Goal: Task Accomplishment & Management: Manage account settings

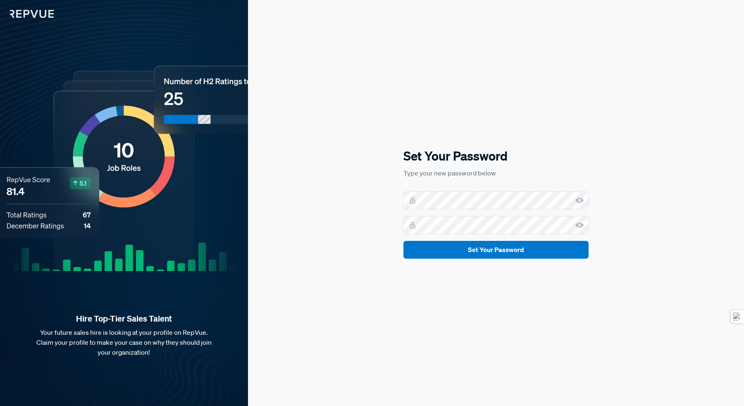
click at [404, 241] on button "Set Your Password" at bounding box center [496, 250] width 185 height 18
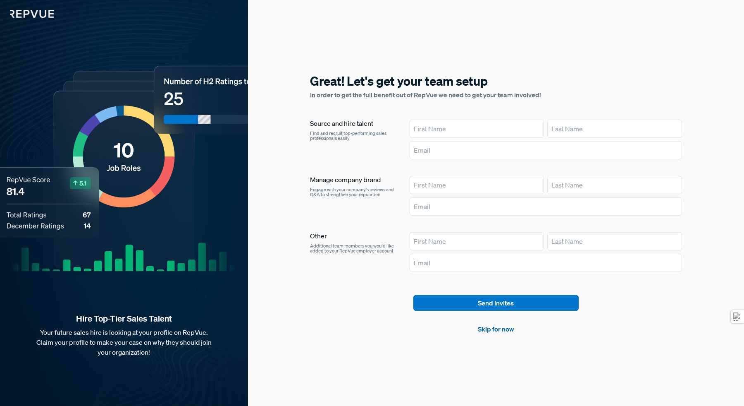
click at [497, 331] on link "Skip for now" at bounding box center [496, 329] width 36 height 10
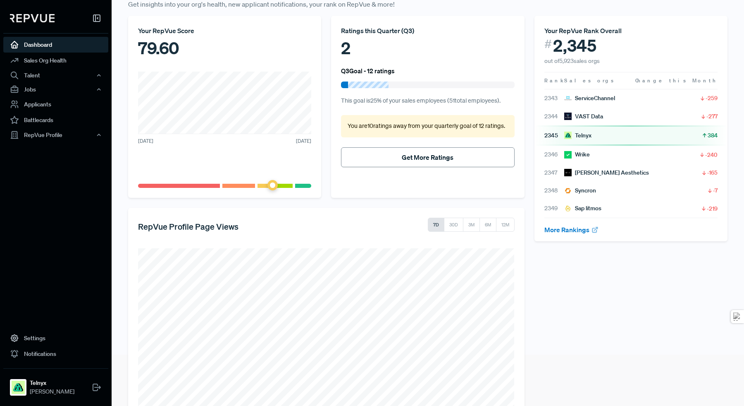
scroll to position [105, 0]
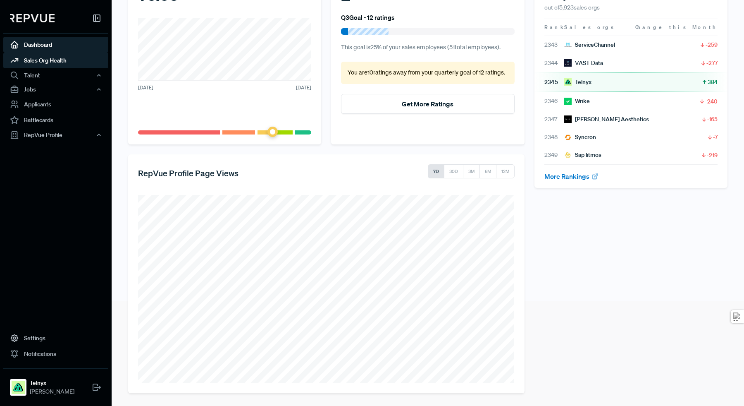
click at [56, 64] on link "Sales Org Health" at bounding box center [55, 61] width 105 height 16
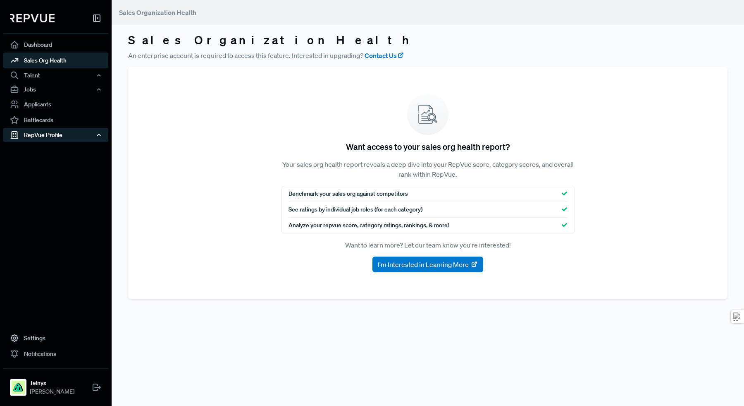
click at [64, 134] on div "RepVue Profile" at bounding box center [55, 135] width 105 height 14
click at [51, 151] on link "Profile Overview" at bounding box center [66, 154] width 105 height 21
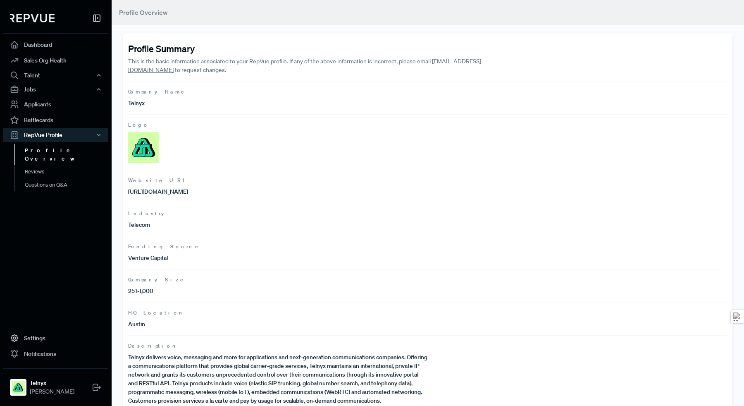
scroll to position [16, 0]
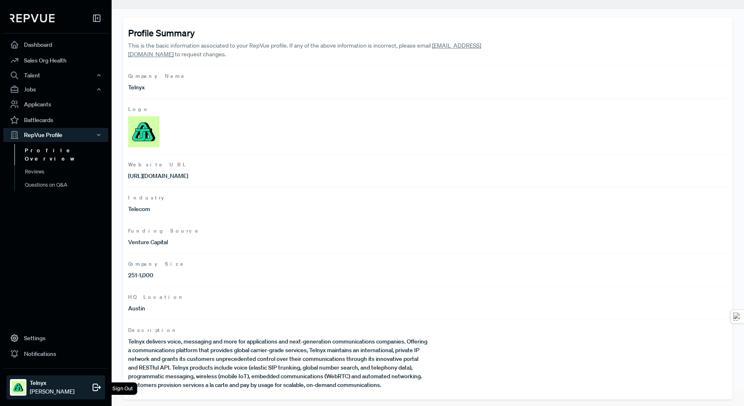
click at [44, 385] on strong "Telnyx" at bounding box center [52, 382] width 45 height 9
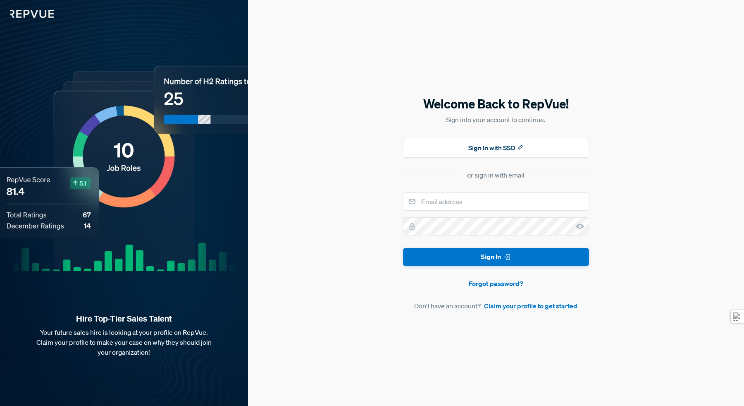
click at [445, 191] on div "Welcome Back to RepVue! Sign into your account to continue. Sign In with SSO or…" at bounding box center [496, 203] width 186 height 216
click at [456, 203] on input "email" at bounding box center [496, 201] width 186 height 18
type input "[PERSON_NAME][EMAIL_ADDRESS][DOMAIN_NAME]"
click at [403, 248] on button "Sign In" at bounding box center [496, 257] width 186 height 19
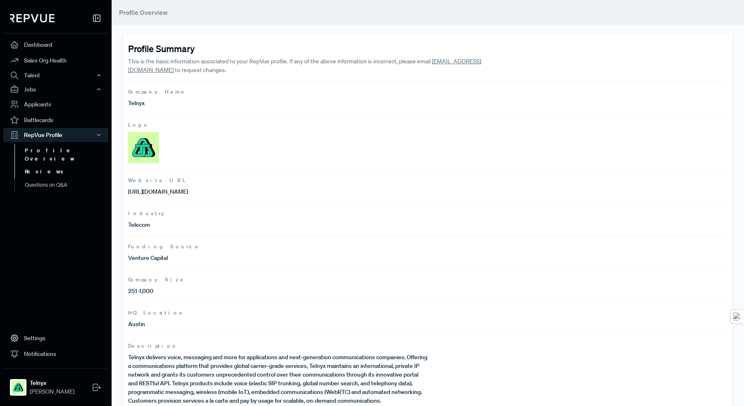
click at [69, 165] on link "Reviews" at bounding box center [66, 171] width 105 height 13
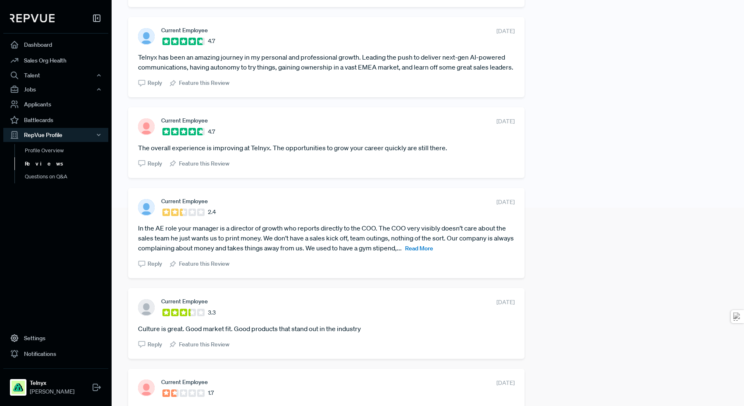
scroll to position [215, 0]
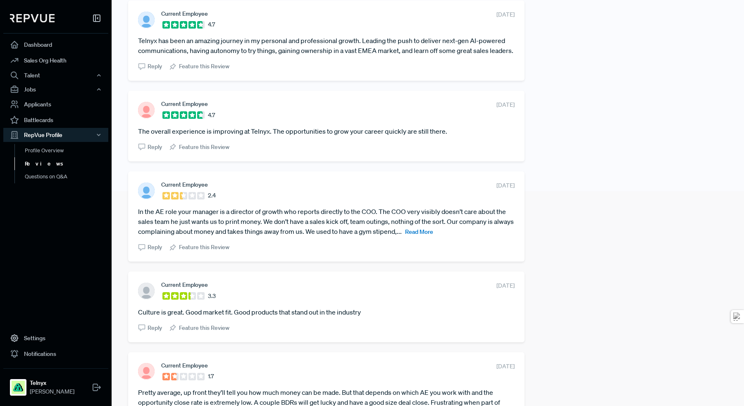
click at [433, 235] on span "Read More" at bounding box center [419, 231] width 28 height 7
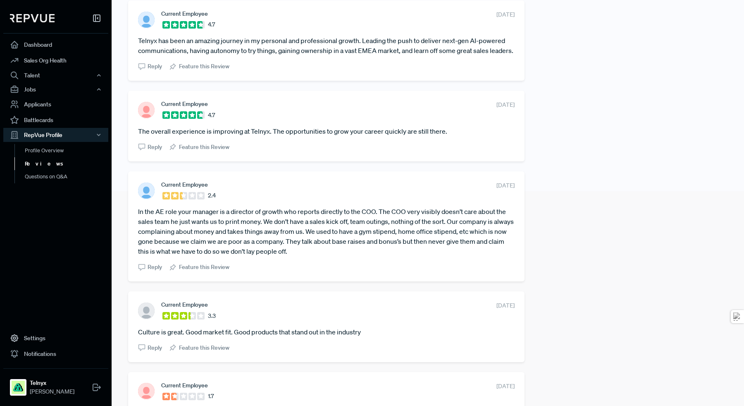
click at [449, 238] on article "In the AE role your manager is a director of growth who reports directly to the…" at bounding box center [326, 231] width 377 height 50
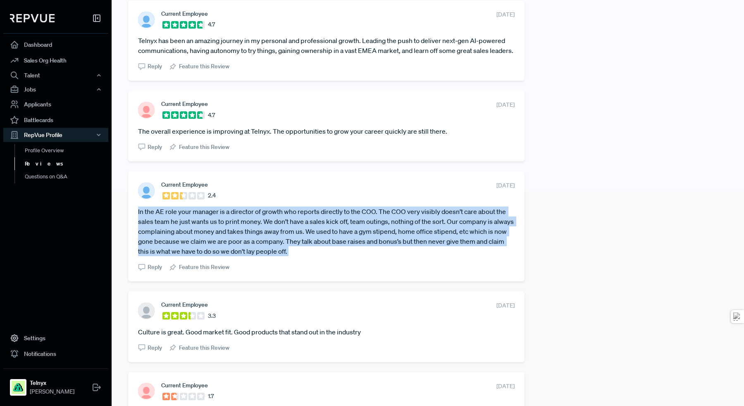
click at [449, 238] on article "In the AE role your manager is a director of growth who reports directly to the…" at bounding box center [326, 231] width 377 height 50
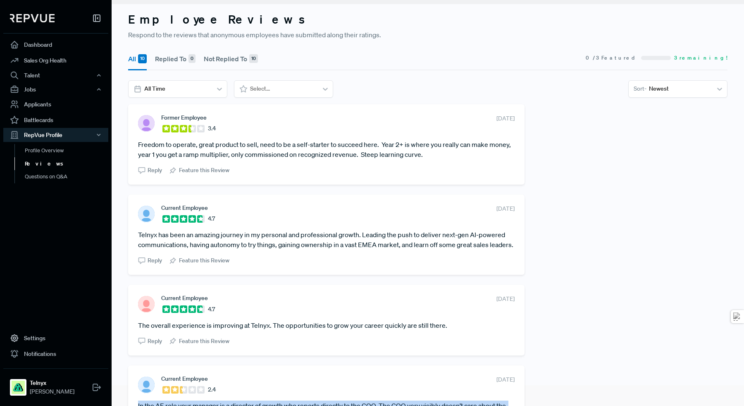
scroll to position [0, 0]
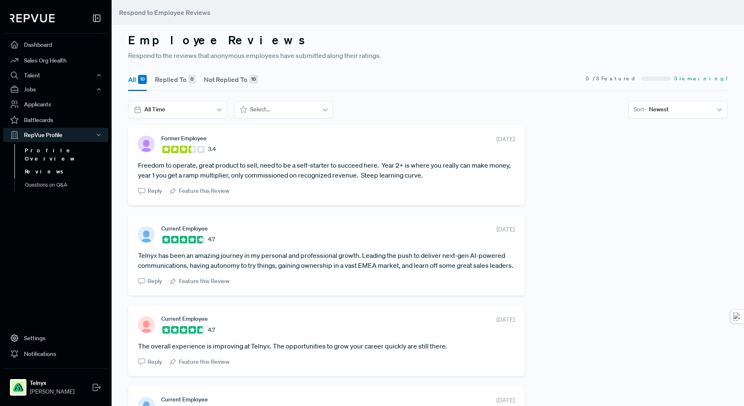
click at [67, 150] on link "Profile Overview" at bounding box center [66, 154] width 105 height 21
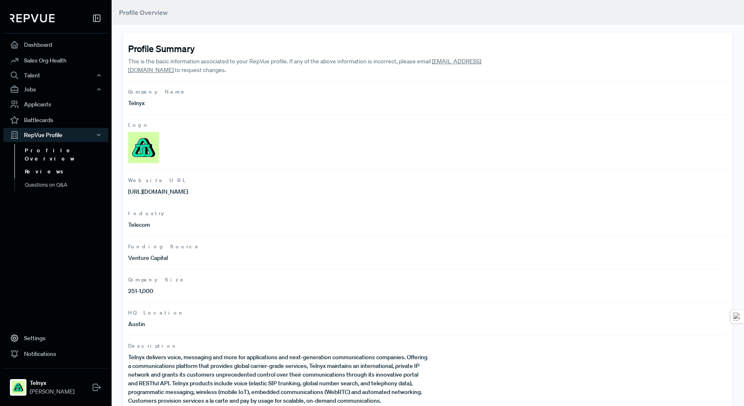
click at [68, 165] on link "Reviews" at bounding box center [66, 171] width 105 height 13
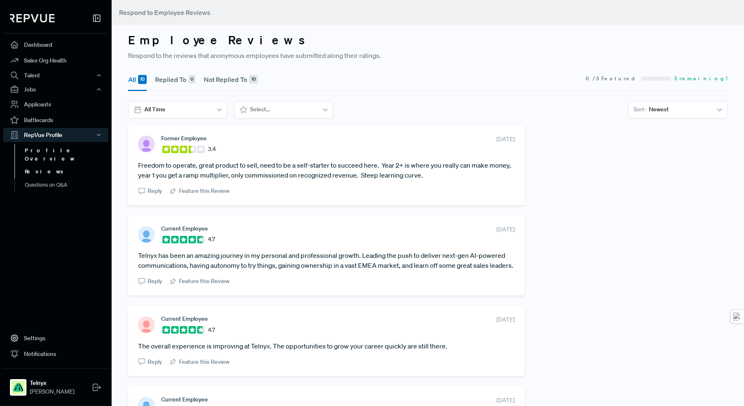
click at [66, 152] on link "Profile Overview" at bounding box center [66, 154] width 105 height 21
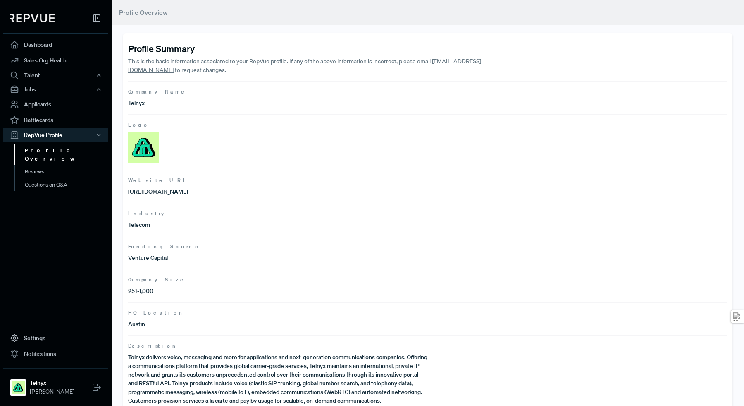
scroll to position [16, 0]
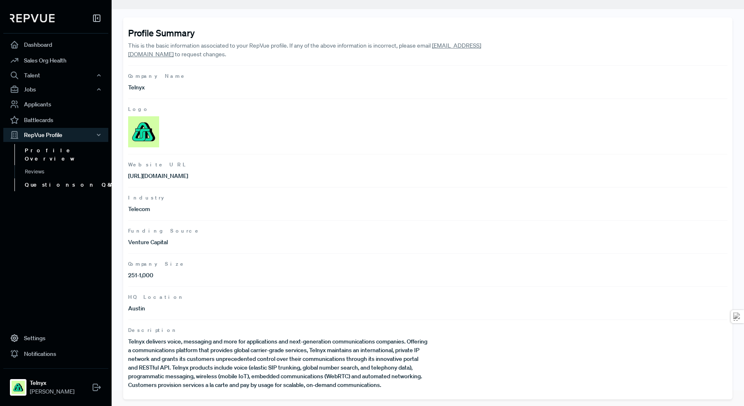
click at [60, 178] on link "Questions on Q&A" at bounding box center [66, 184] width 105 height 13
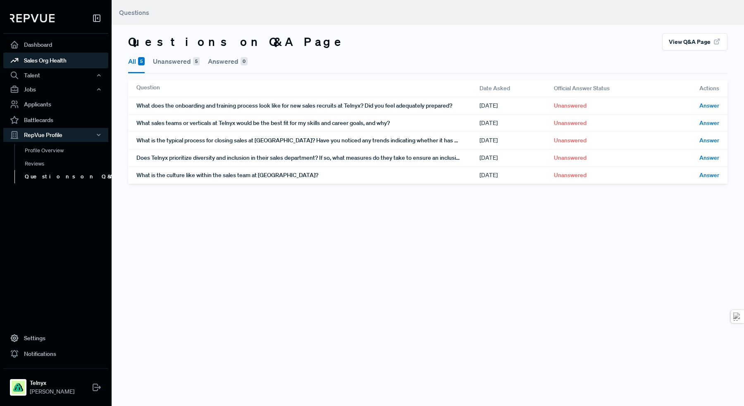
click at [63, 56] on link "Sales Org Health" at bounding box center [55, 61] width 105 height 16
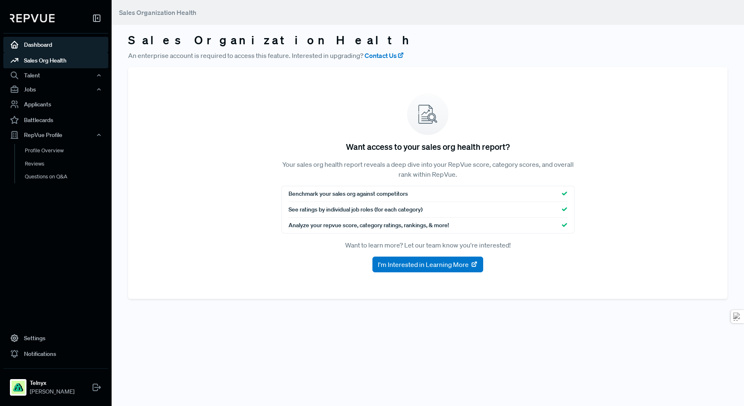
click at [60, 43] on link "Dashboard" at bounding box center [55, 45] width 105 height 16
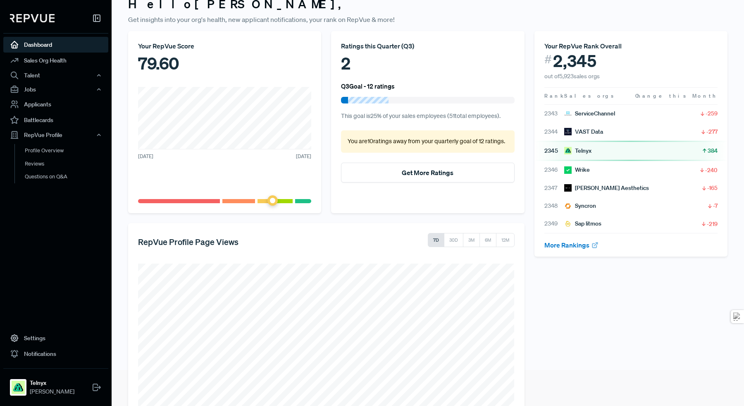
scroll to position [36, 0]
click at [568, 246] on link "More Rankings" at bounding box center [572, 245] width 55 height 8
